Goal: Obtain resource: Obtain resource

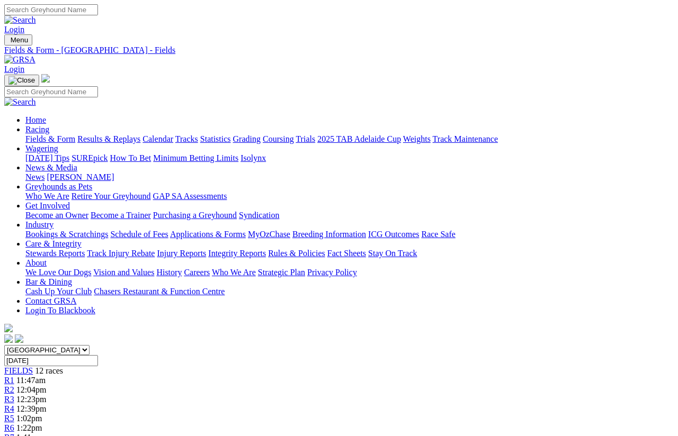
scroll to position [11, 0]
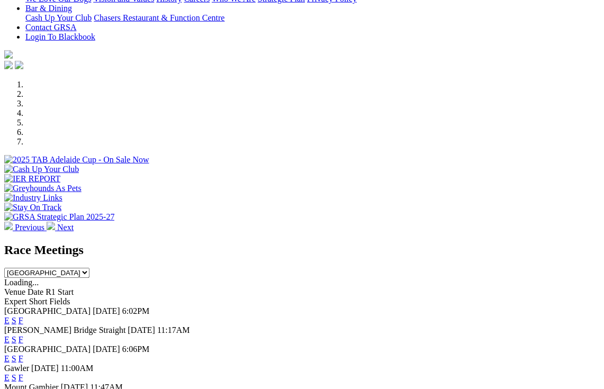
scroll to position [256, 0]
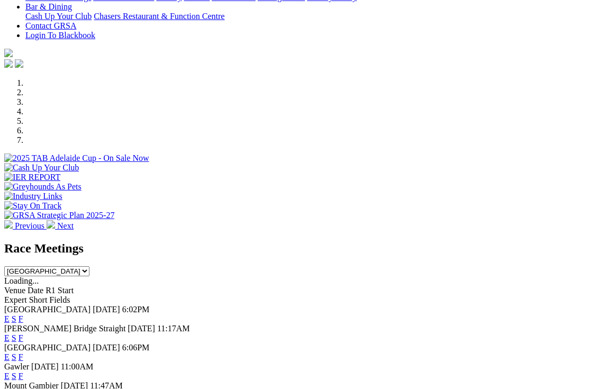
click at [23, 334] on link "F" at bounding box center [21, 338] width 5 height 9
